Goal: Communication & Community: Ask a question

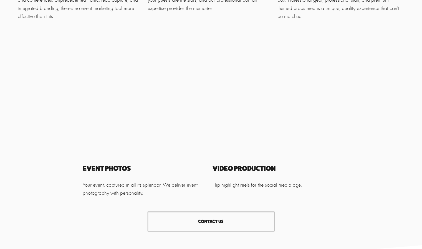
scroll to position [565, 0]
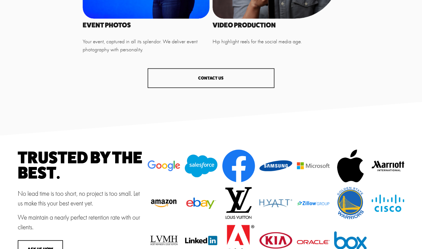
drag, startPoint x: 0, startPoint y: 0, endPoint x: 210, endPoint y: 87, distance: 227.3
click at [210, 87] on link "CONTACT US" at bounding box center [211, 78] width 127 height 20
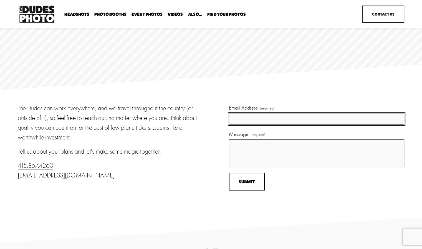
click at [249, 117] on input "Email Address (required)" at bounding box center [317, 118] width 176 height 11
type input "arjun343@gmail.com"
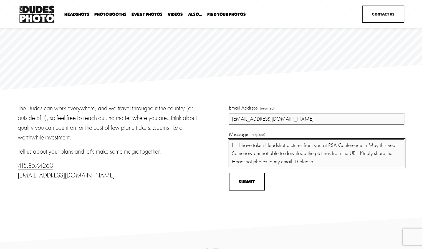
scroll to position [6, 0]
paste textarea "https://urldefense.com/v3/__https://photos.simplephotoshare.com/twodudesphoto/r…"
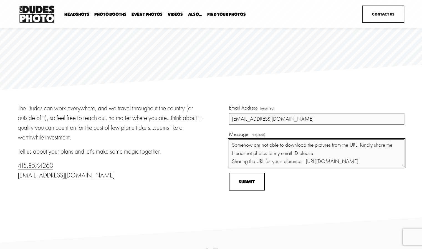
scroll to position [32, 0]
type textarea "Hi, I have taken Headshot pictures from you at RSA Conference in May this year.…"
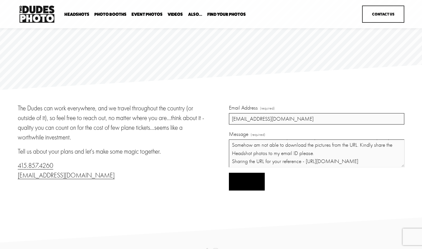
click at [255, 182] on button "Submit Submit" at bounding box center [247, 182] width 36 height 18
